Goal: Information Seeking & Learning: Learn about a topic

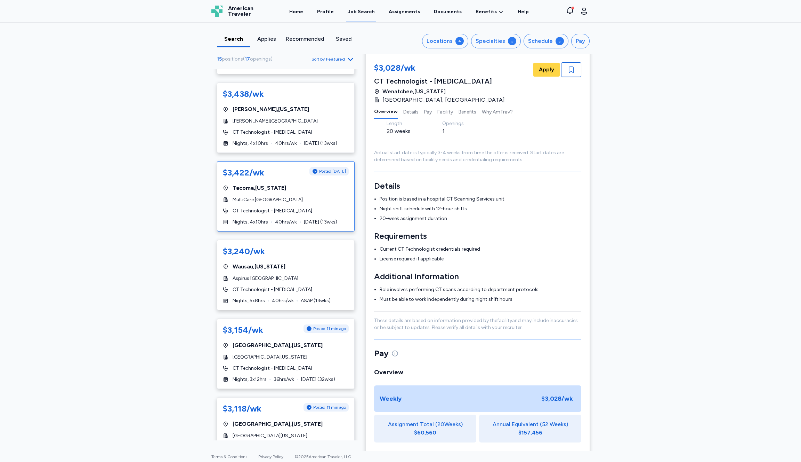
scroll to position [74, 0]
click at [325, 187] on div "Tacoma , Washington" at bounding box center [286, 188] width 126 height 8
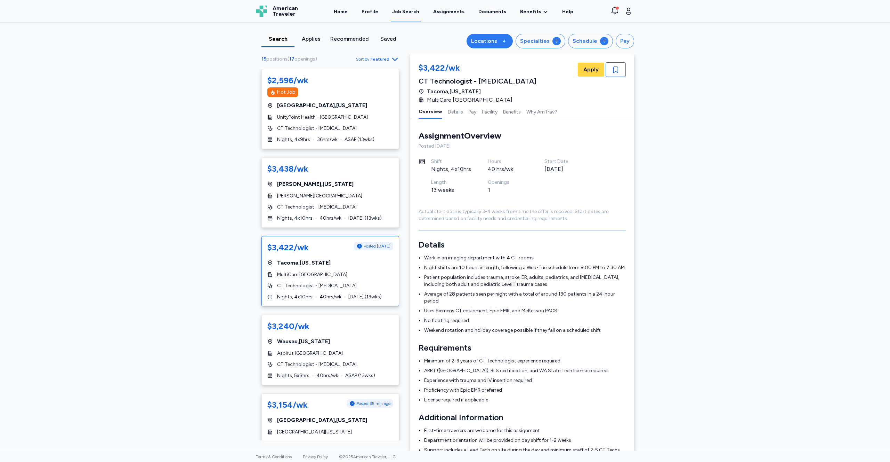
click at [496, 42] on div "Locations" at bounding box center [484, 41] width 26 height 8
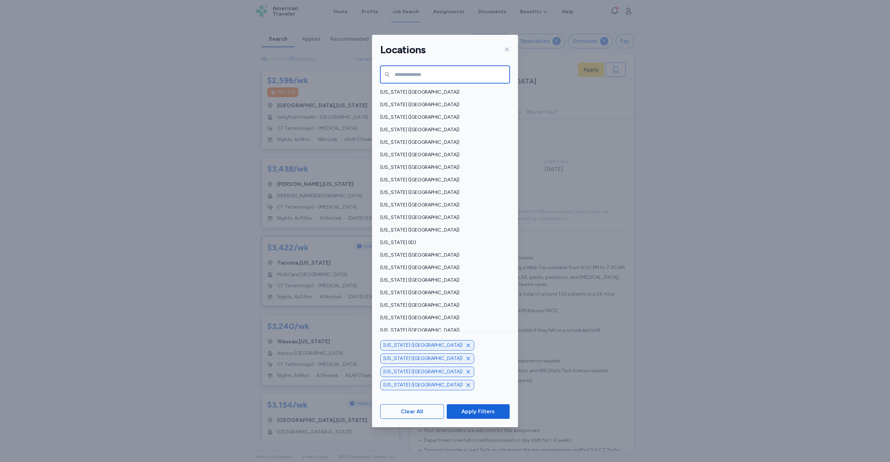
click at [427, 73] on input "text" at bounding box center [445, 74] width 129 height 17
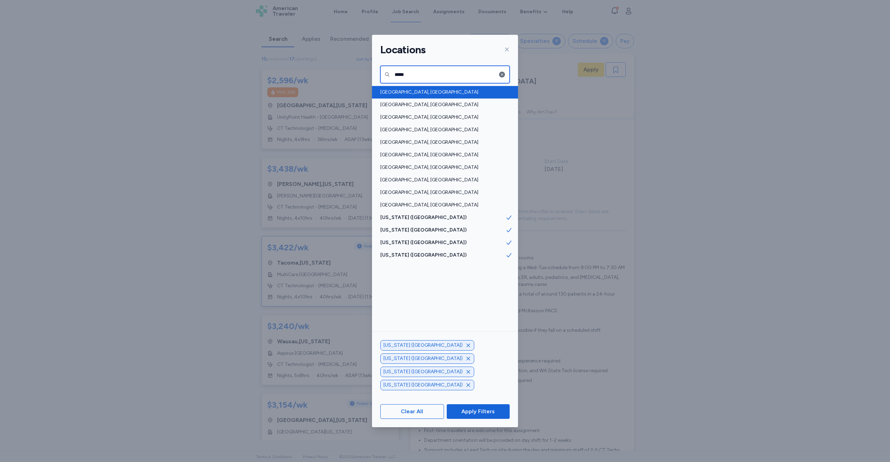
type input "*****"
click at [407, 92] on span "Pittsburgh, PA" at bounding box center [443, 92] width 125 height 7
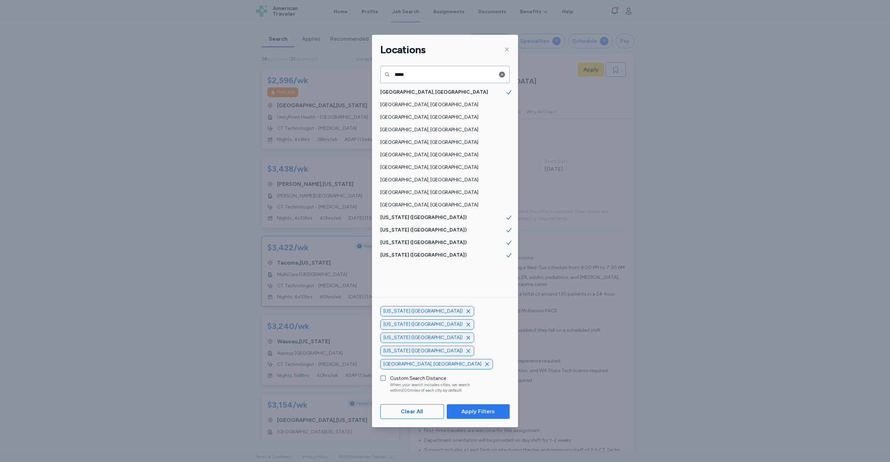
click at [479, 413] on span "Apply Filters" at bounding box center [478, 411] width 33 height 8
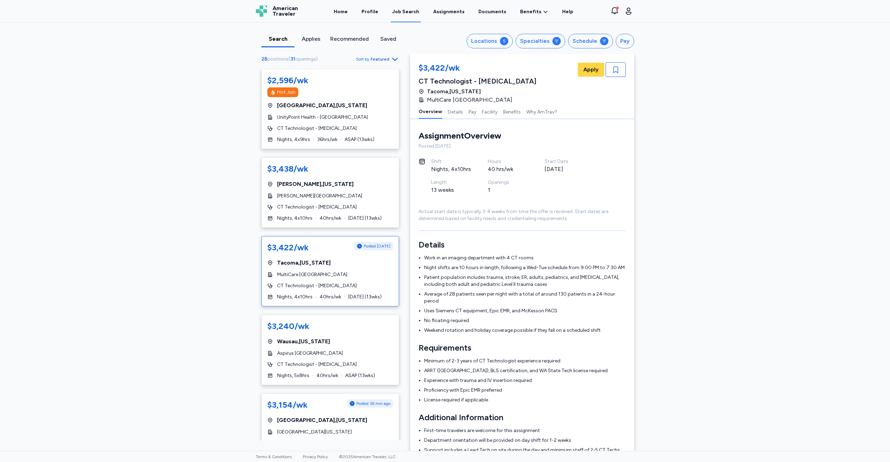
click at [376, 270] on div "$3,422/wk Posted 2 days ago Tacoma , Washington MultiCare Tacoma General Hospit…" at bounding box center [331, 271] width 138 height 70
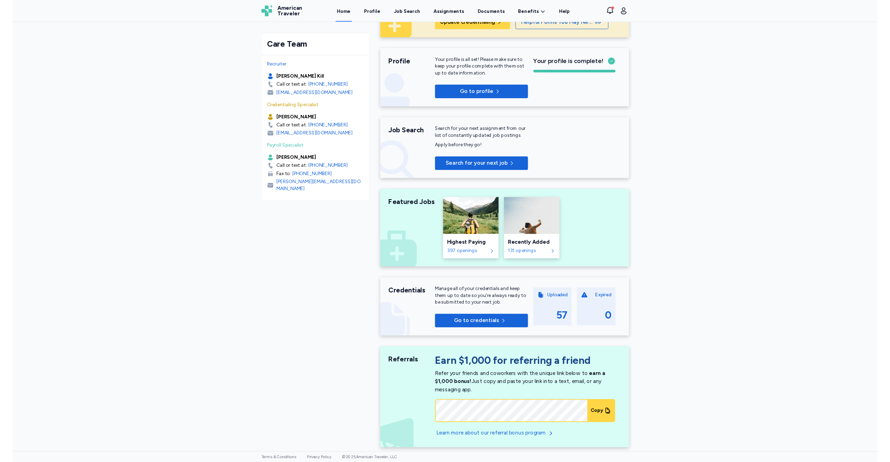
scroll to position [76, 0]
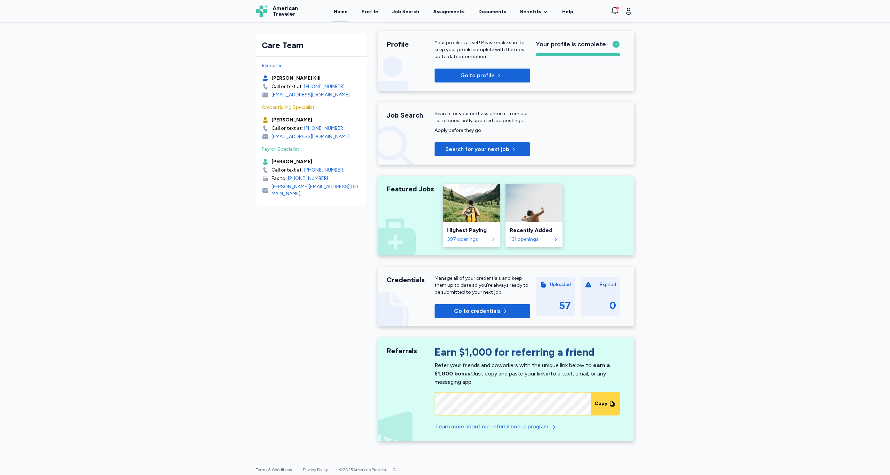
click at [609, 403] on icon at bounding box center [612, 403] width 7 height 7
